Goal: Complete application form: Complete application form

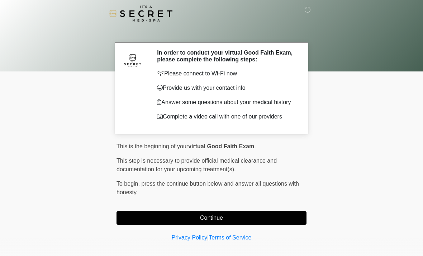
scroll to position [0, 0]
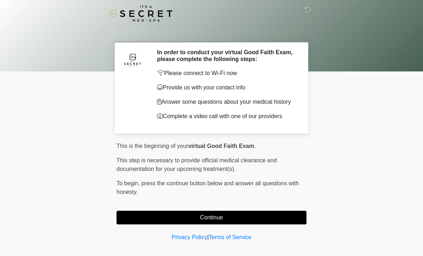
click at [273, 223] on button "Continue" at bounding box center [212, 218] width 190 height 14
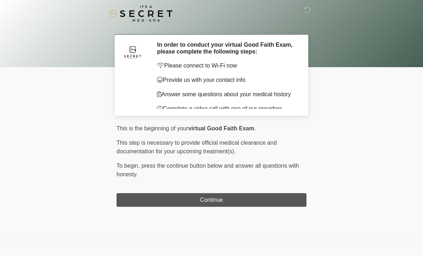
scroll to position [0, 0]
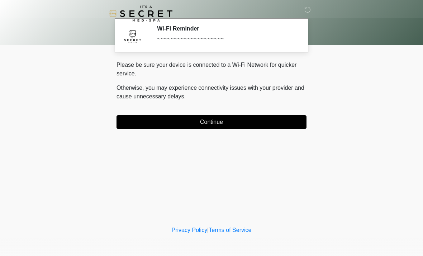
click at [278, 126] on button "Continue" at bounding box center [212, 122] width 190 height 14
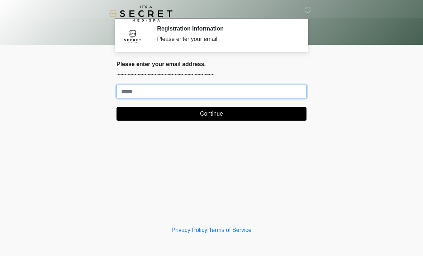
click at [146, 94] on input "Where should we email your treatment plan?" at bounding box center [212, 92] width 190 height 14
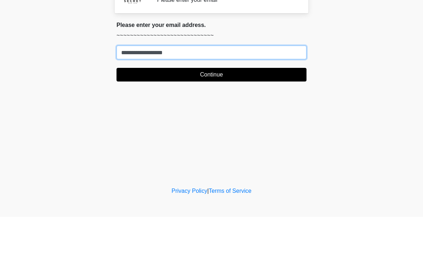
type input "**********"
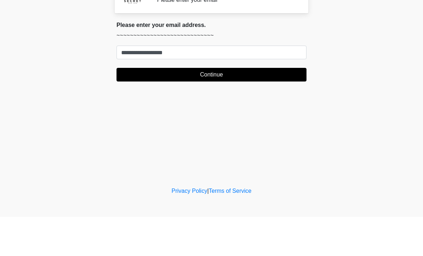
click at [213, 107] on button "Continue" at bounding box center [212, 114] width 190 height 14
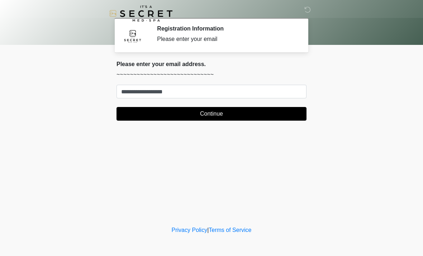
click at [197, 117] on button "Continue" at bounding box center [212, 114] width 190 height 14
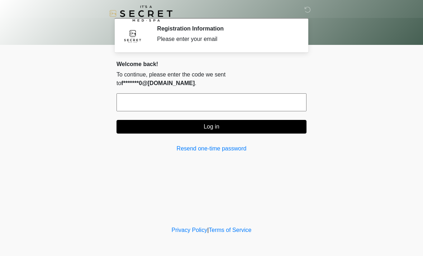
click at [157, 93] on input "text" at bounding box center [212, 102] width 190 height 18
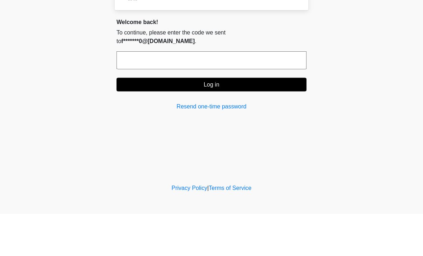
click at [52, 71] on body "‎ ‎ Registration Information Please enter your email Please connect to Wi-Fi no…" at bounding box center [211, 128] width 423 height 256
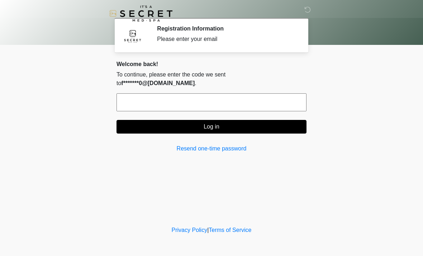
click at [138, 93] on input "text" at bounding box center [212, 102] width 190 height 18
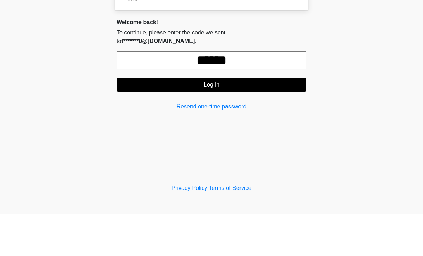
click at [174, 120] on button "Log in" at bounding box center [212, 127] width 190 height 14
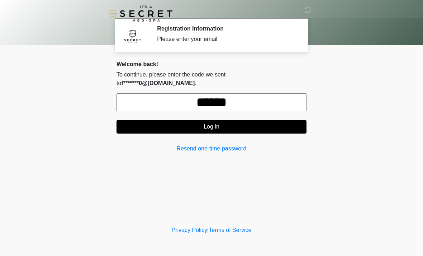
click at [286, 94] on input "******" at bounding box center [212, 102] width 190 height 18
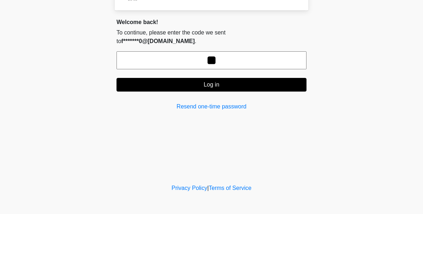
type input "*"
click at [389, 71] on body "‎ ‎ Registration Information Please enter your email Please connect to Wi-Fi no…" at bounding box center [211, 128] width 423 height 256
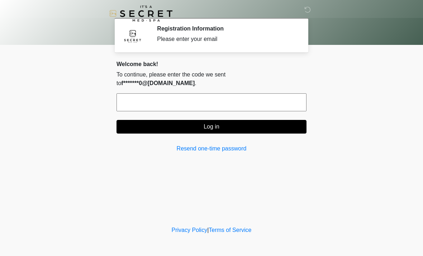
click at [194, 144] on link "Resend one-time password" at bounding box center [212, 148] width 190 height 9
click at [192, 144] on link "Resend one-time password" at bounding box center [212, 148] width 190 height 9
click at [192, 149] on div "**********" at bounding box center [211, 110] width 201 height 98
click at [143, 93] on input "text" at bounding box center [212, 102] width 190 height 18
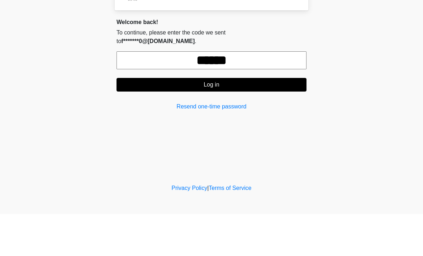
type input "******"
click at [178, 120] on button "Log in" at bounding box center [212, 127] width 190 height 14
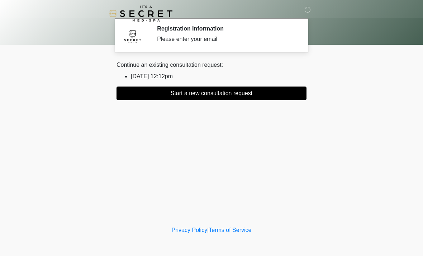
click at [169, 93] on button "Start a new consultation request" at bounding box center [212, 93] width 190 height 14
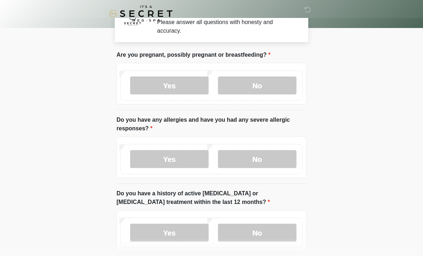
scroll to position [17, 0]
click at [246, 83] on label "No" at bounding box center [257, 85] width 79 height 18
click at [248, 156] on label "No" at bounding box center [257, 159] width 79 height 18
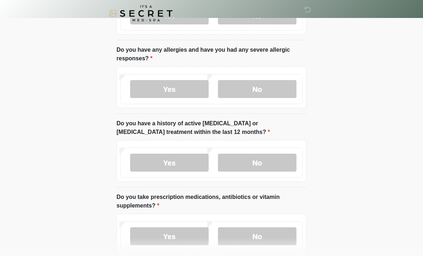
click at [254, 162] on label "No" at bounding box center [257, 163] width 79 height 18
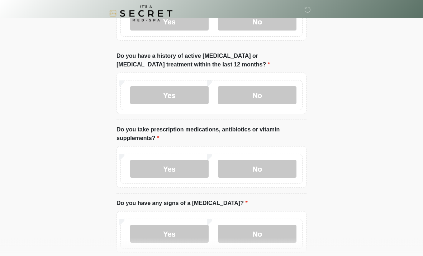
click at [252, 169] on label "No" at bounding box center [257, 169] width 79 height 18
click at [239, 230] on label "No" at bounding box center [257, 234] width 79 height 18
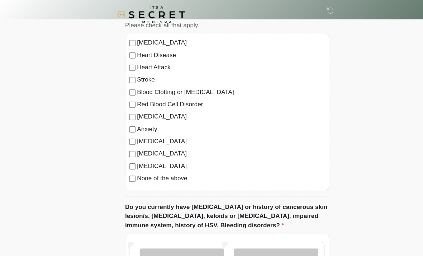
scroll to position [409, 0]
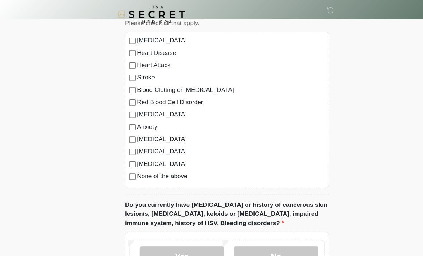
click at [131, 166] on label "None of the above" at bounding box center [215, 164] width 175 height 9
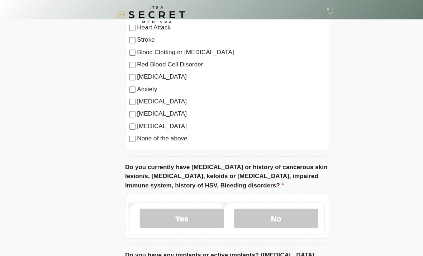
scroll to position [528, 0]
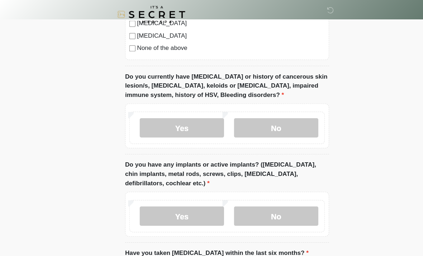
click at [245, 119] on label "No" at bounding box center [257, 119] width 79 height 18
click at [242, 195] on label "No" at bounding box center [257, 201] width 79 height 18
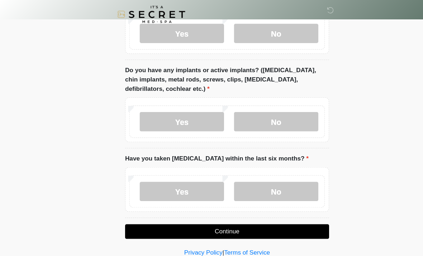
scroll to position [616, 0]
click at [249, 179] on label "No" at bounding box center [257, 178] width 79 height 18
click at [191, 217] on button "Continue" at bounding box center [212, 216] width 190 height 14
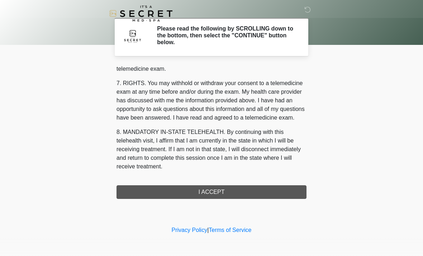
scroll to position [304, 0]
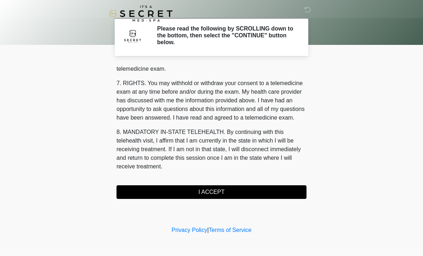
click at [180, 190] on button "I ACCEPT" at bounding box center [212, 192] width 190 height 14
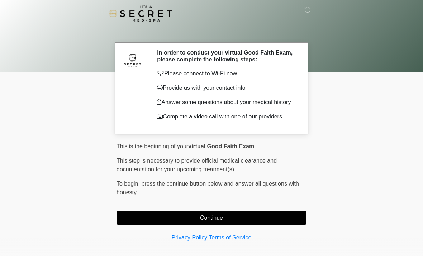
click at [244, 223] on button "Continue" at bounding box center [212, 218] width 190 height 14
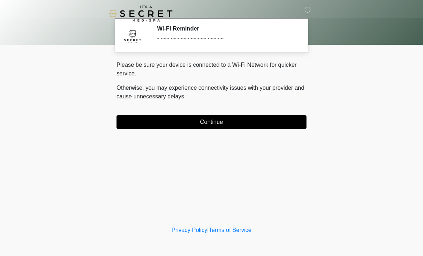
click at [150, 123] on button "Continue" at bounding box center [212, 122] width 190 height 14
